Goal: Task Accomplishment & Management: Use online tool/utility

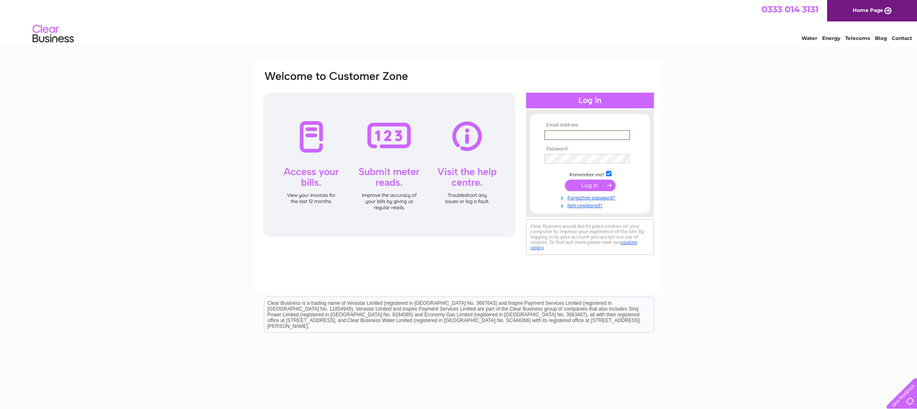
type input "[EMAIL_ADDRESS][DOMAIN_NAME]"
click at [590, 185] on input "submit" at bounding box center [590, 186] width 51 height 12
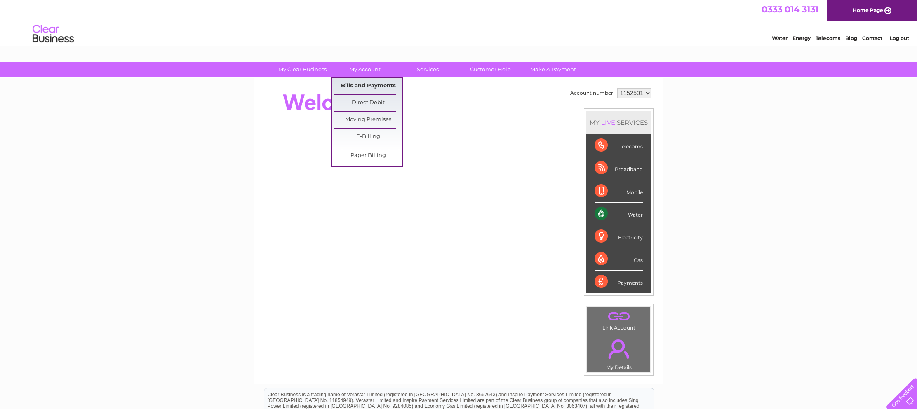
click at [368, 84] on link "Bills and Payments" at bounding box center [368, 86] width 68 height 16
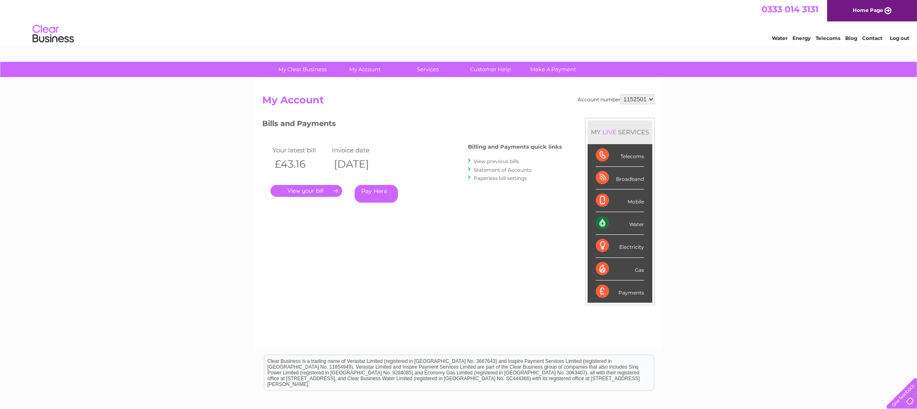
click at [317, 190] on link "." at bounding box center [306, 191] width 72 height 12
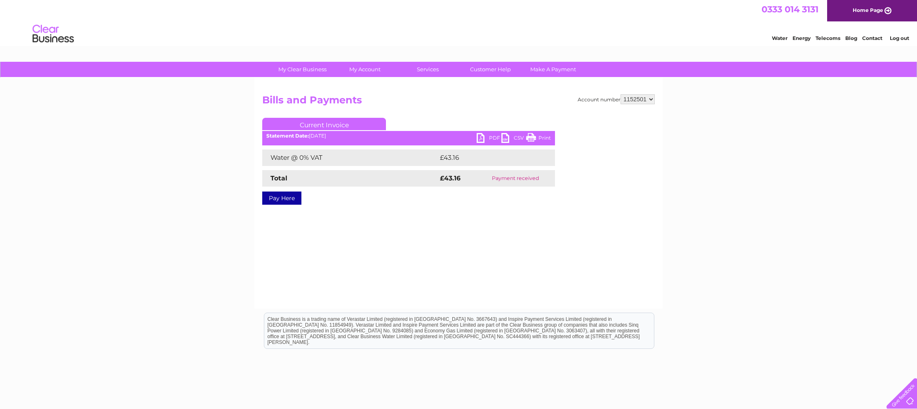
click at [490, 136] on link "PDF" at bounding box center [488, 139] width 25 height 12
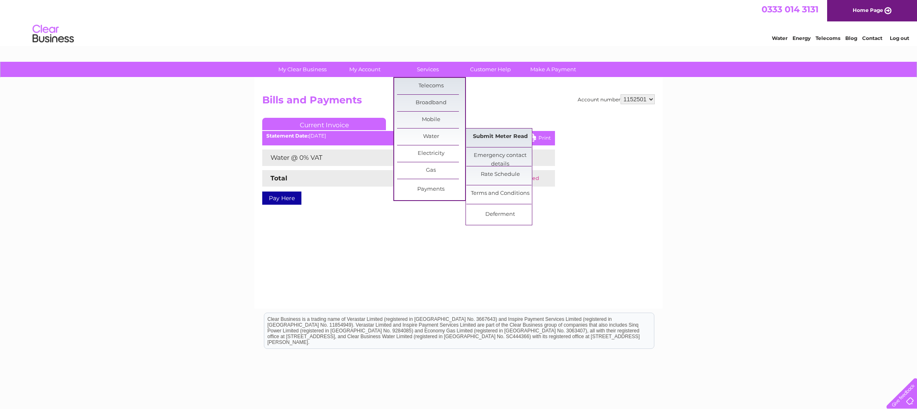
click at [495, 135] on link "Submit Meter Read" at bounding box center [500, 137] width 68 height 16
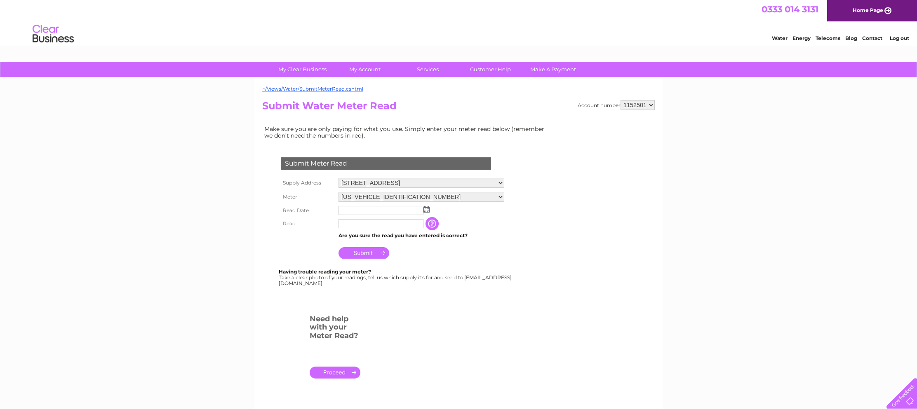
click at [429, 206] on img at bounding box center [426, 209] width 6 height 7
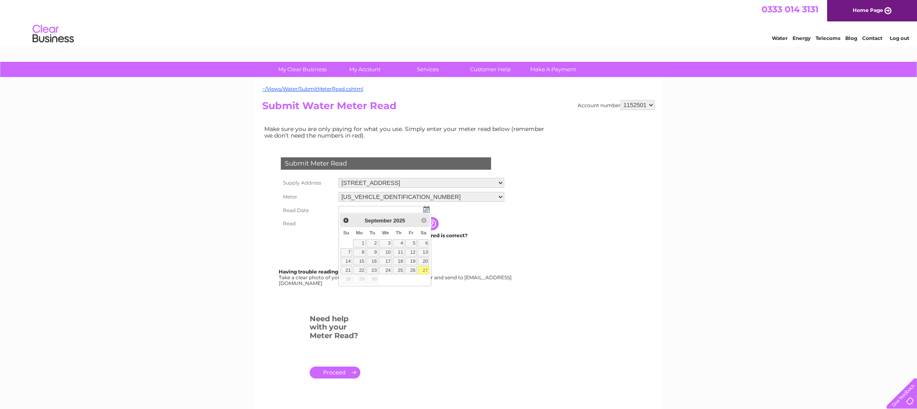
click at [424, 271] on link "27" at bounding box center [423, 270] width 12 height 8
type input "[DATE]"
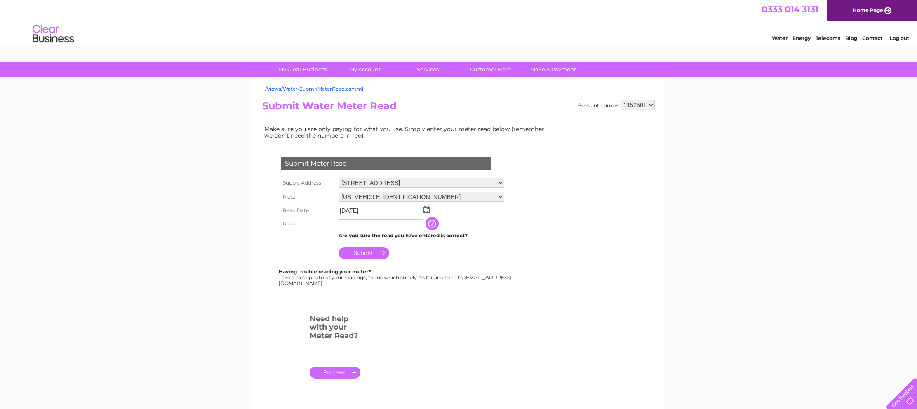
click at [347, 220] on input "text" at bounding box center [380, 223] width 85 height 9
type input "206"
click at [365, 252] on input "Submit" at bounding box center [363, 254] width 51 height 12
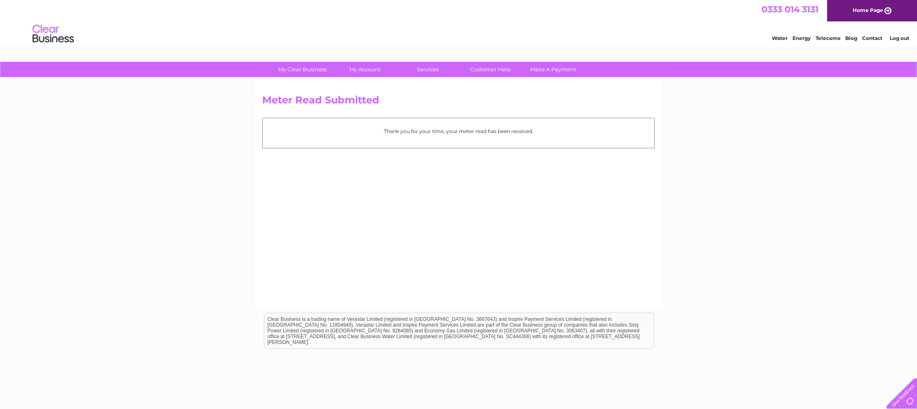
click at [896, 36] on link "Log out" at bounding box center [898, 38] width 19 height 6
